Goal: Check status: Check status

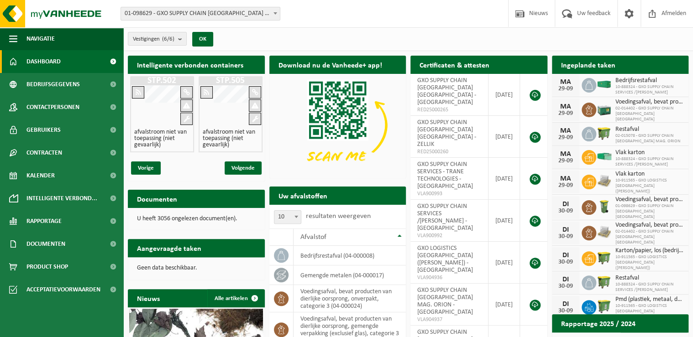
click at [146, 10] on span "01-098629 - GXO SUPPLY CHAIN [GEOGRAPHIC_DATA] [GEOGRAPHIC_DATA] - [GEOGRAPHIC_…" at bounding box center [200, 13] width 159 height 13
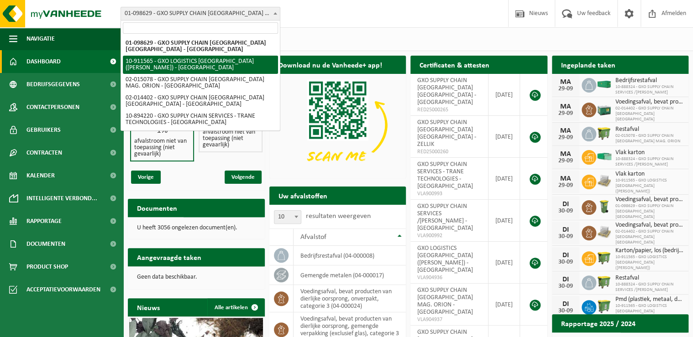
select select "125194"
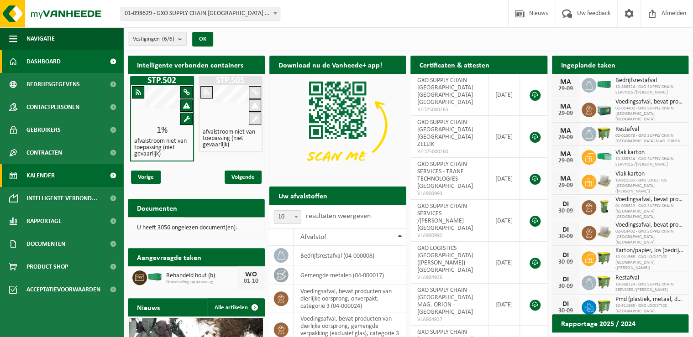
click at [68, 178] on link "Kalender" at bounding box center [61, 175] width 123 height 23
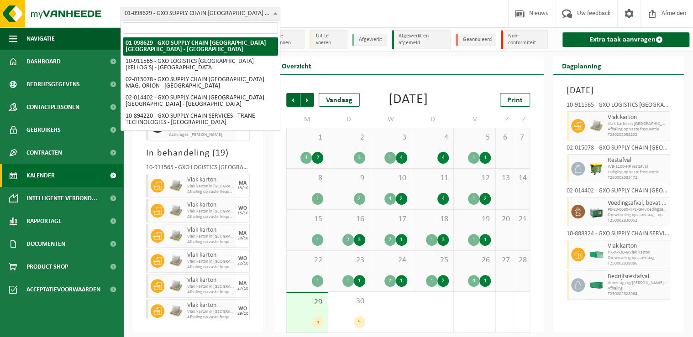
click at [259, 14] on span "01-098629 - GXO SUPPLY CHAIN [GEOGRAPHIC_DATA] [GEOGRAPHIC_DATA] - [GEOGRAPHIC_…" at bounding box center [200, 13] width 159 height 13
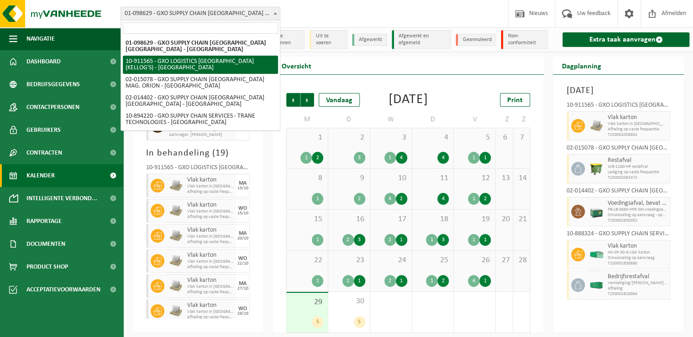
select select "125194"
